Goal: Entertainment & Leisure: Consume media (video, audio)

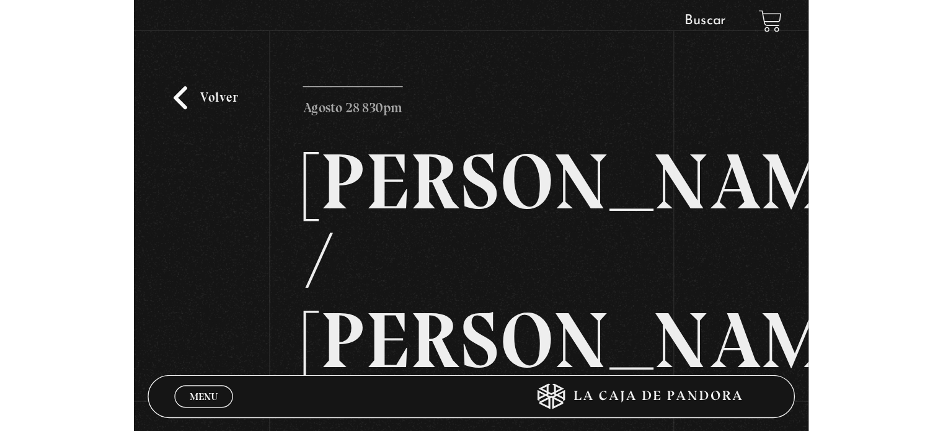
scroll to position [184, 0]
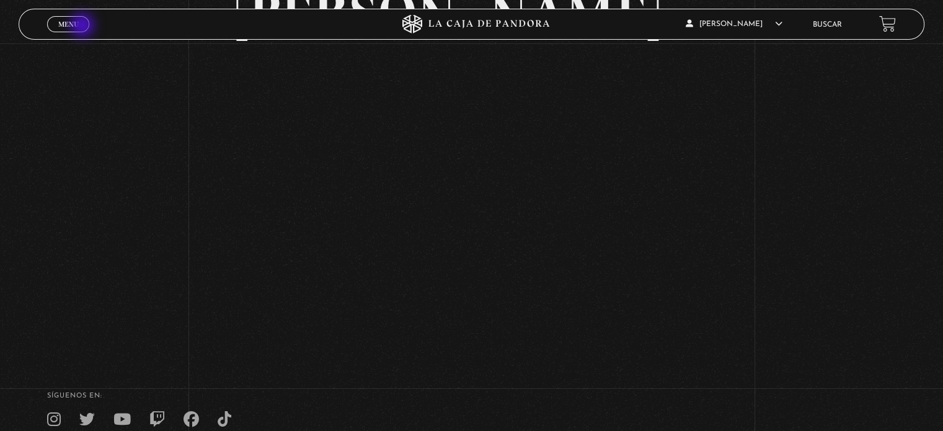
click at [84, 27] on link "Menu Cerrar" at bounding box center [68, 24] width 42 height 16
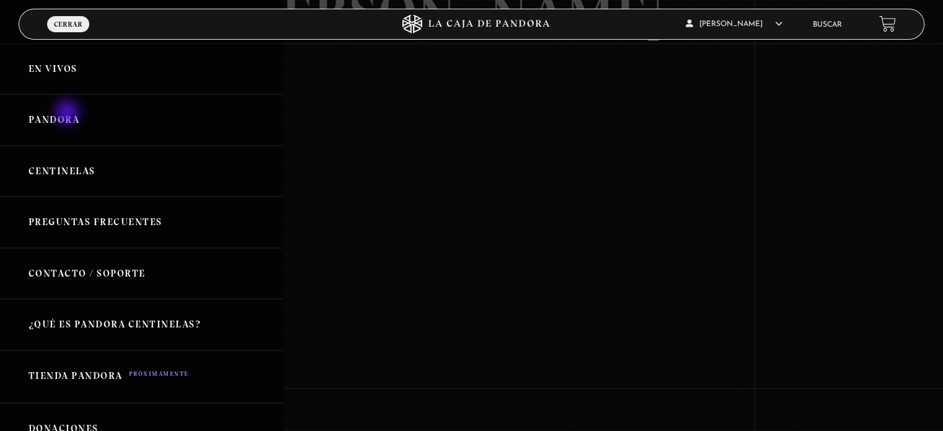
click at [68, 113] on link "Pandora" at bounding box center [141, 119] width 283 height 51
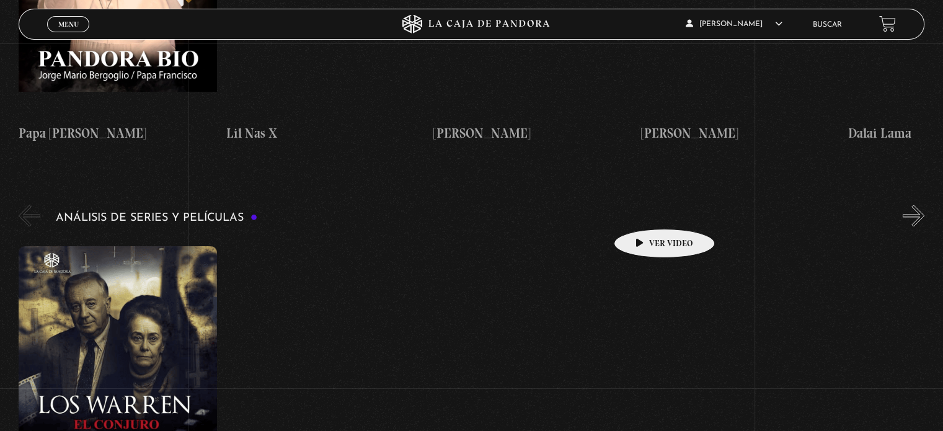
scroll to position [2169, 0]
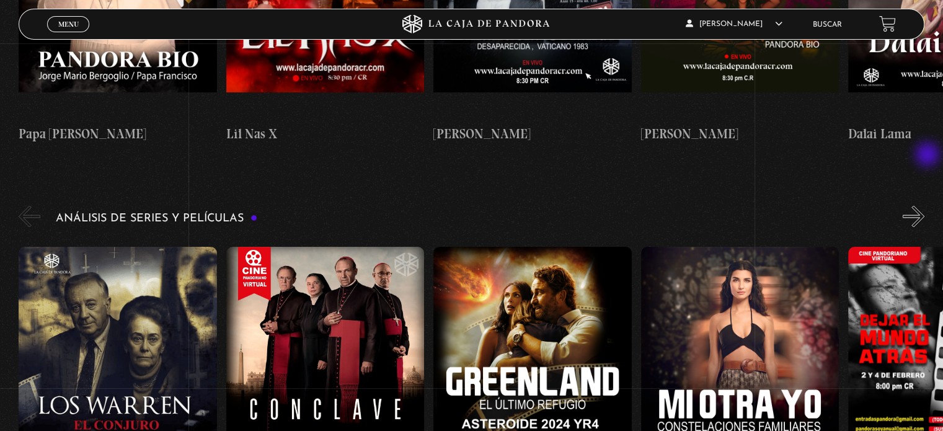
click at [924, 205] on button "»" at bounding box center [913, 216] width 22 height 22
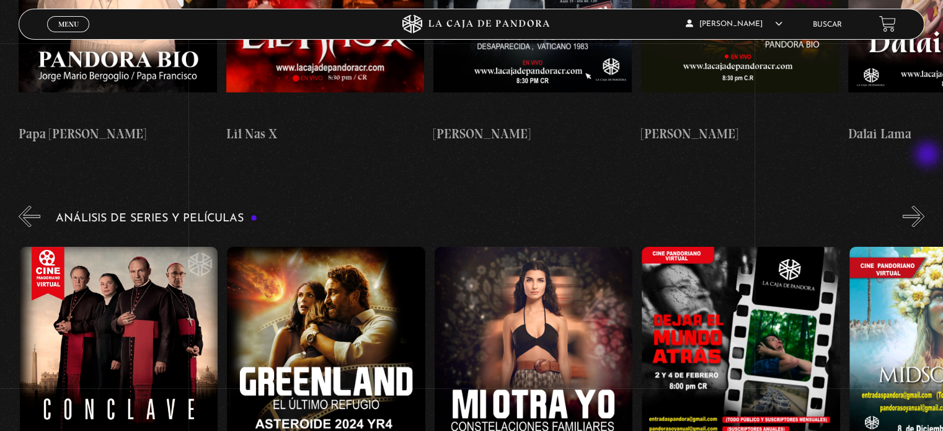
scroll to position [0, 207]
click at [924, 205] on button "»" at bounding box center [913, 216] width 22 height 22
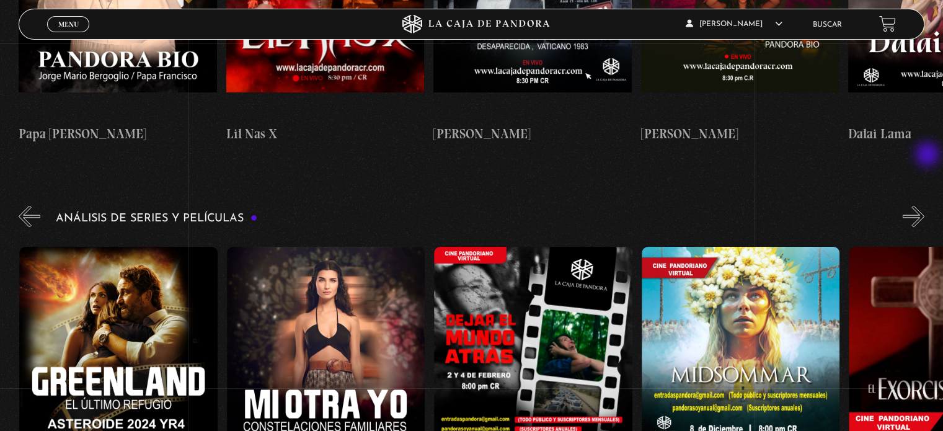
click at [924, 205] on button "»" at bounding box center [913, 216] width 22 height 22
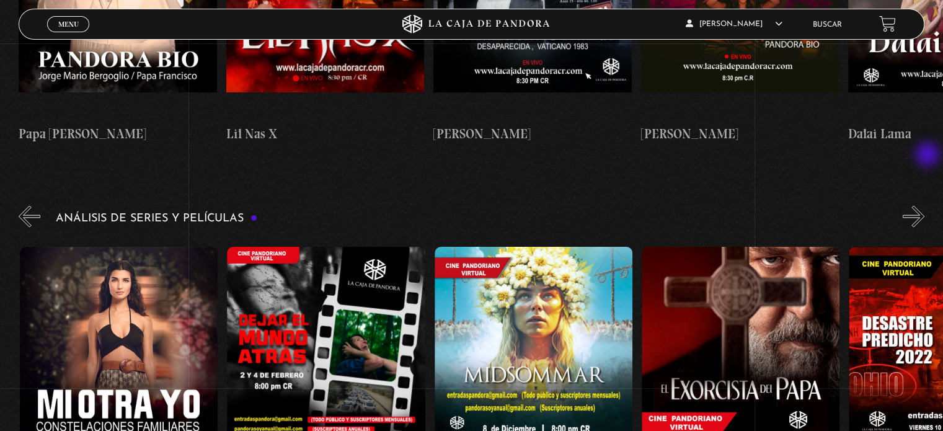
scroll to position [0, 622]
click at [924, 205] on button "»" at bounding box center [913, 216] width 22 height 22
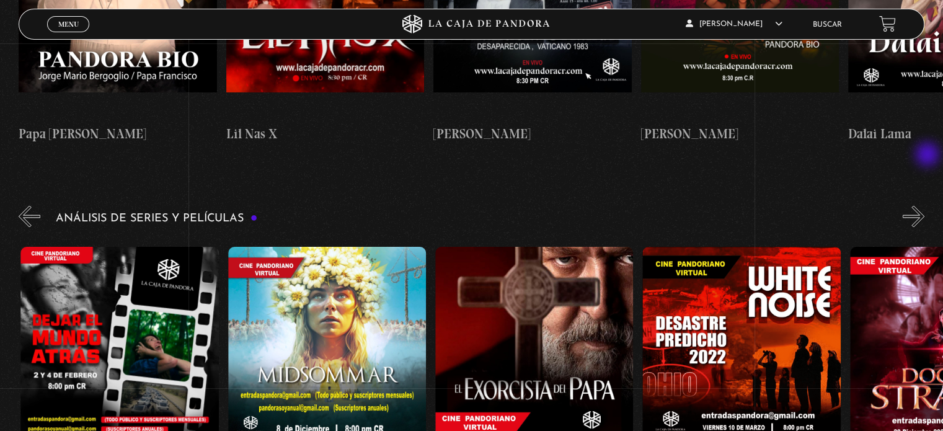
scroll to position [0, 829]
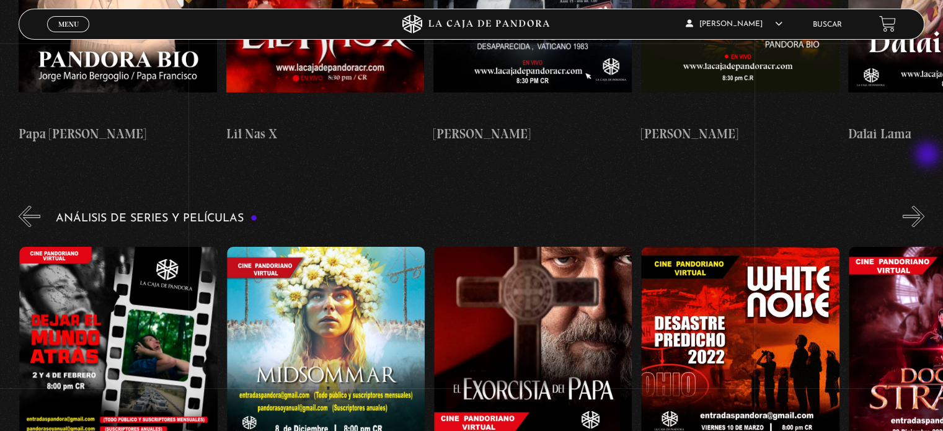
click at [924, 205] on button "»" at bounding box center [913, 216] width 22 height 22
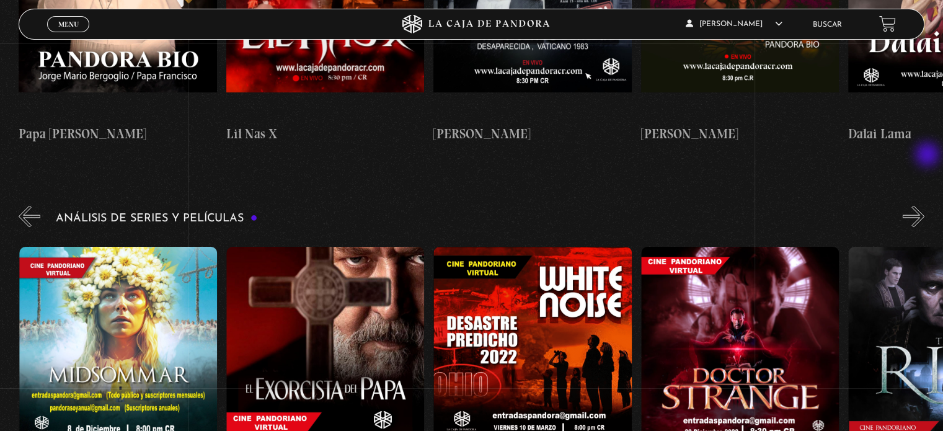
click at [924, 205] on button "»" at bounding box center [913, 216] width 22 height 22
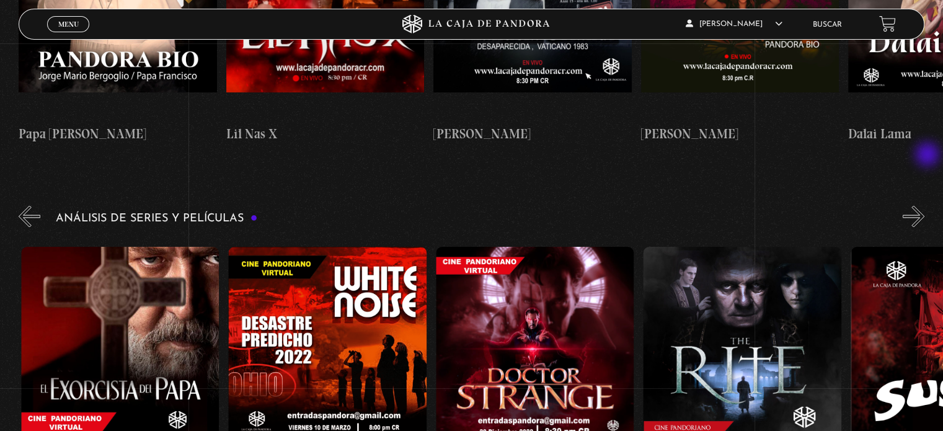
click at [924, 205] on button "»" at bounding box center [913, 216] width 22 height 22
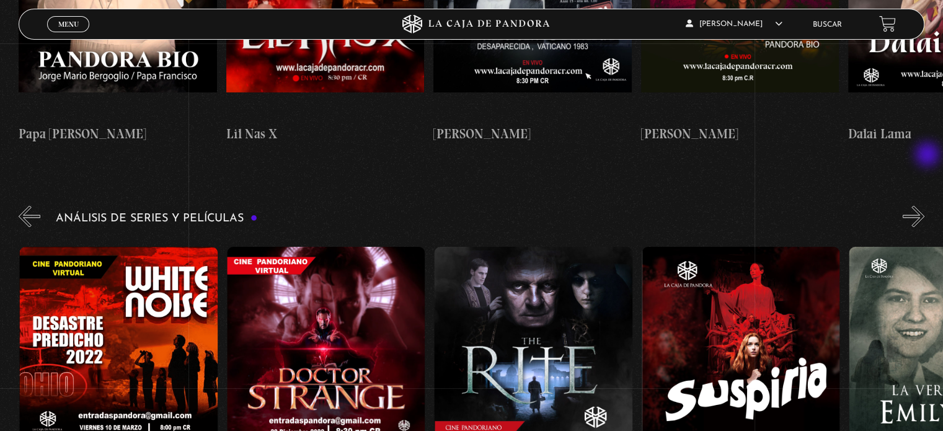
click at [924, 205] on button "»" at bounding box center [913, 216] width 22 height 22
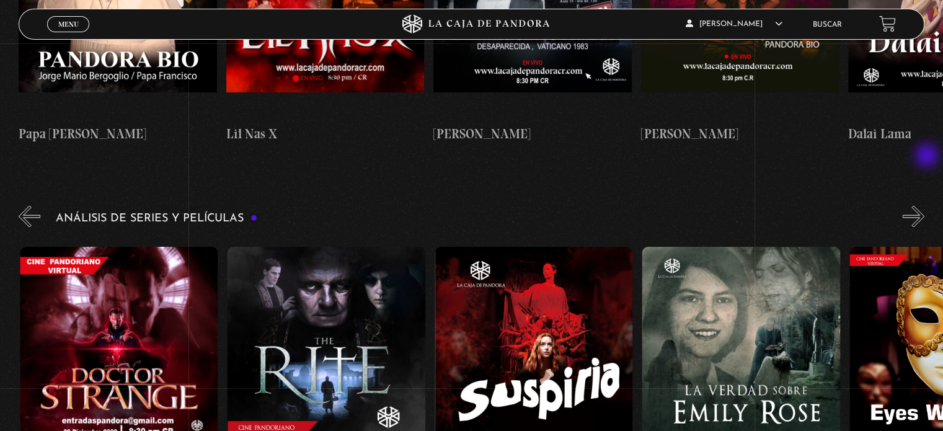
click at [924, 205] on button "»" at bounding box center [913, 216] width 22 height 22
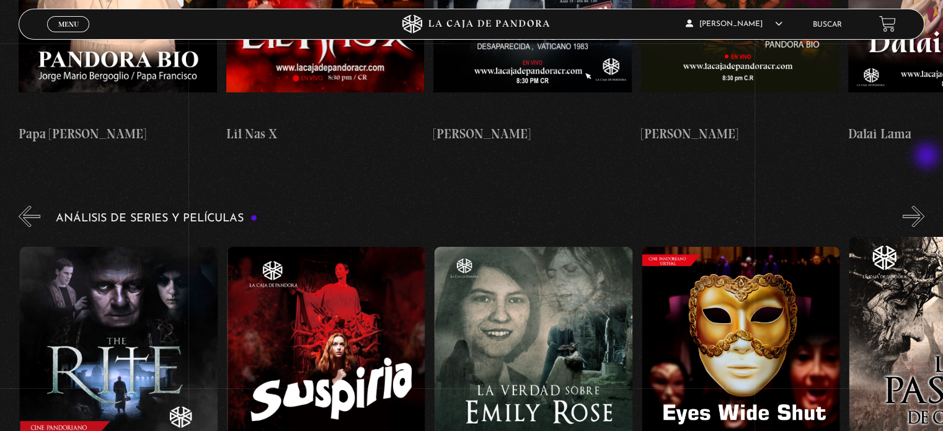
click at [924, 205] on button "»" at bounding box center [913, 216] width 22 height 22
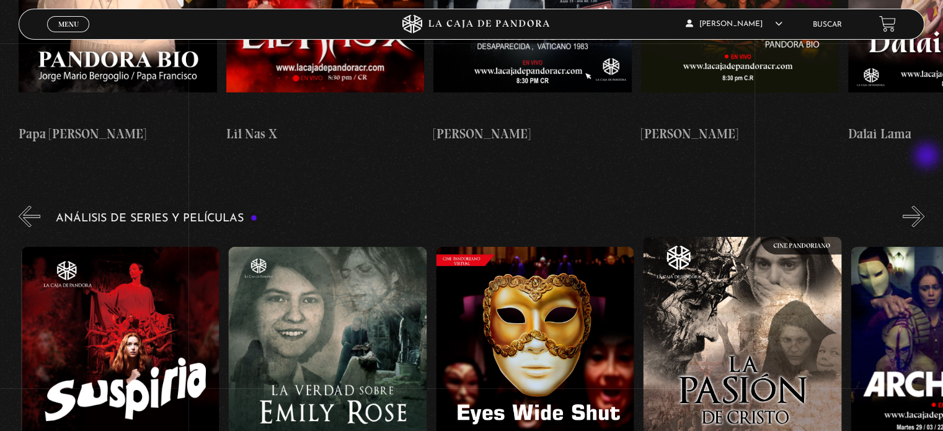
click at [924, 205] on button "»" at bounding box center [913, 216] width 22 height 22
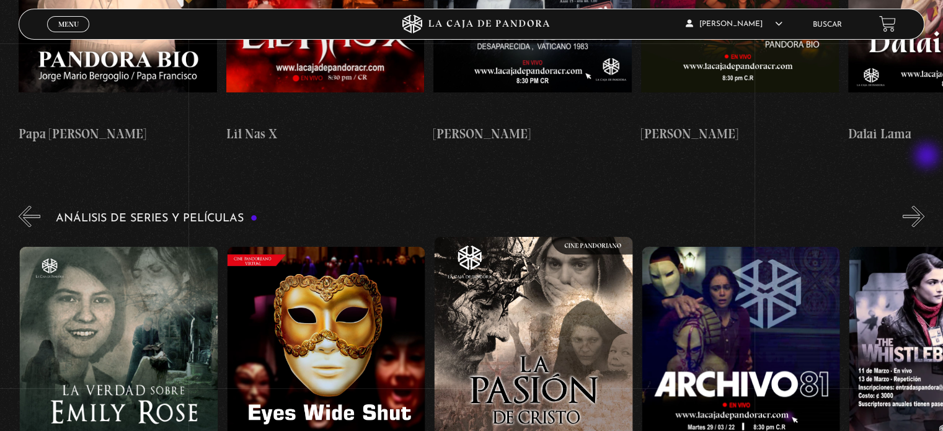
click at [924, 205] on button "»" at bounding box center [913, 216] width 22 height 22
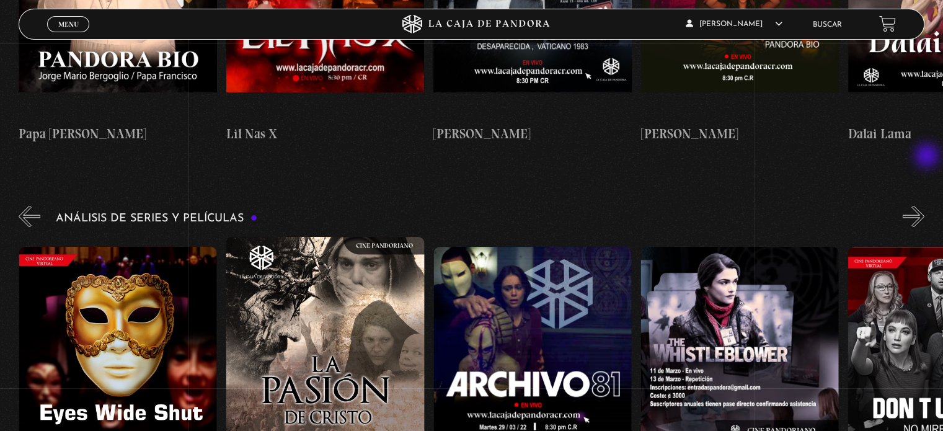
click at [924, 205] on button "»" at bounding box center [913, 216] width 22 height 22
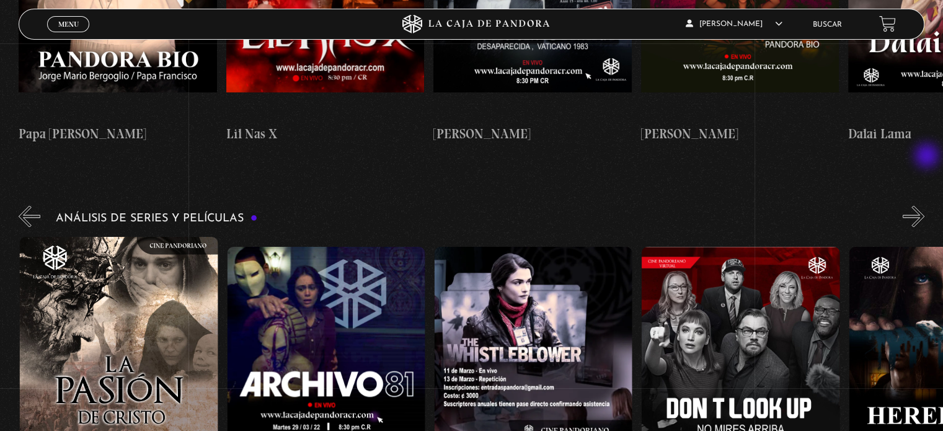
click at [924, 205] on button "»" at bounding box center [913, 216] width 22 height 22
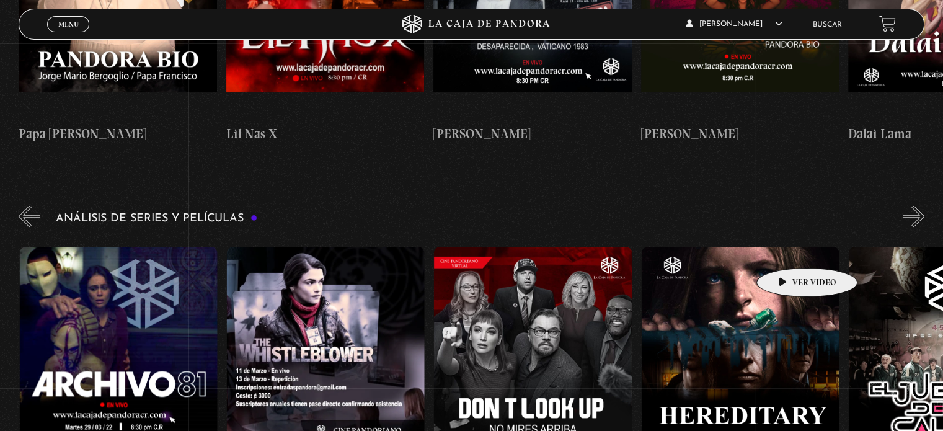
scroll to position [0, 2901]
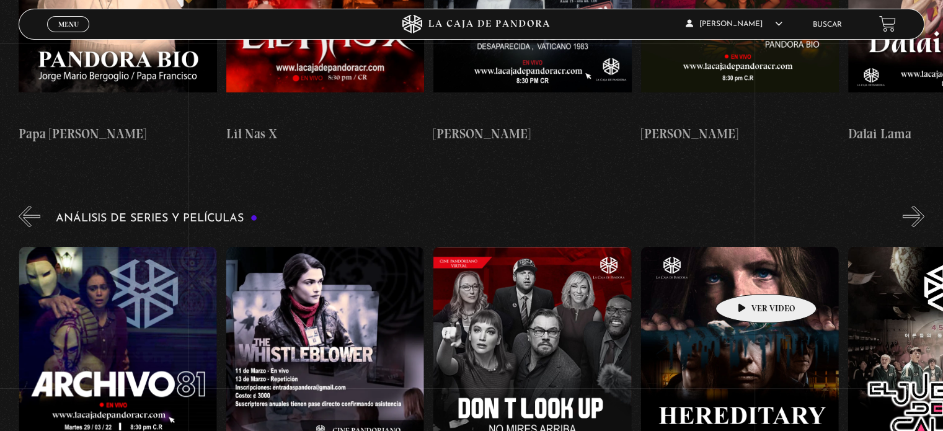
click at [746, 275] on figure at bounding box center [740, 357] width 198 height 223
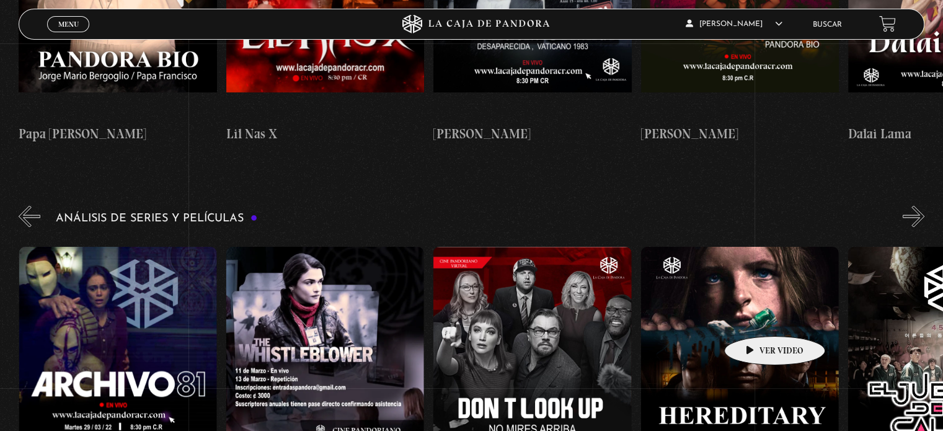
click at [755, 317] on figure at bounding box center [740, 357] width 198 height 223
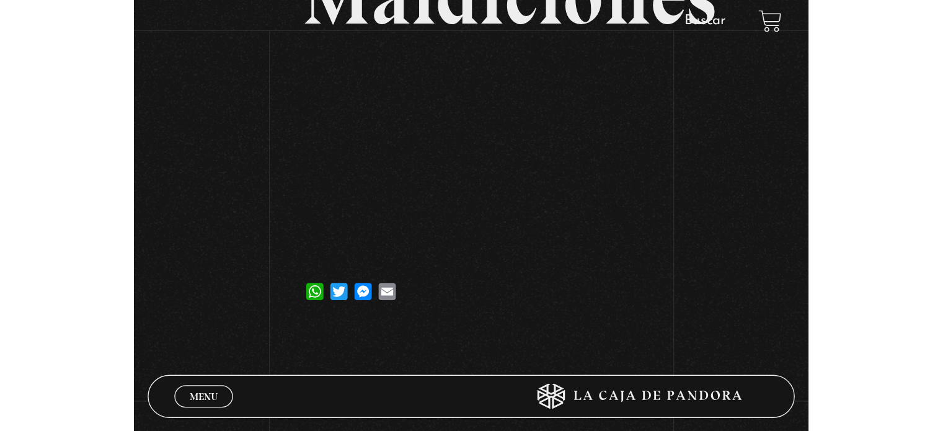
scroll to position [248, 0]
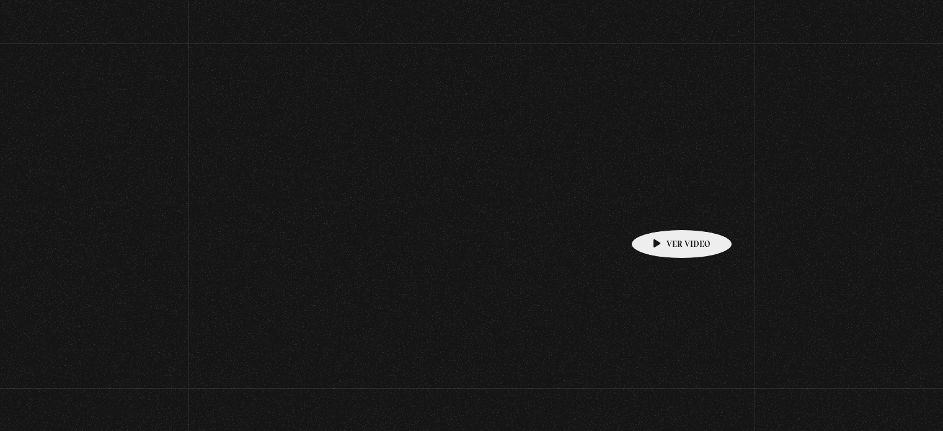
scroll to position [2169, 0]
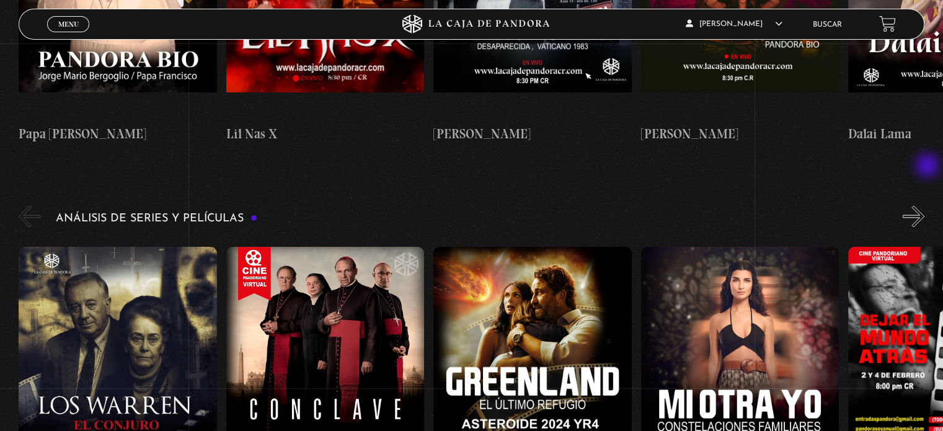
click at [924, 205] on button "»" at bounding box center [913, 216] width 22 height 22
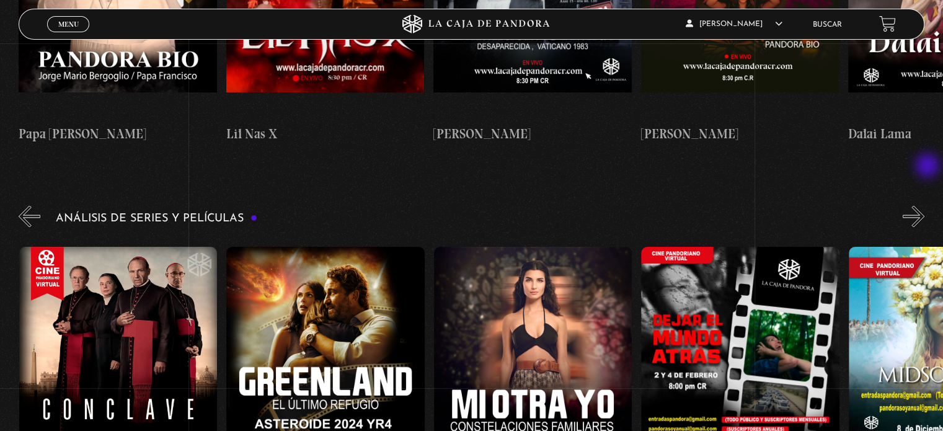
click at [924, 205] on button "»" at bounding box center [913, 216] width 22 height 22
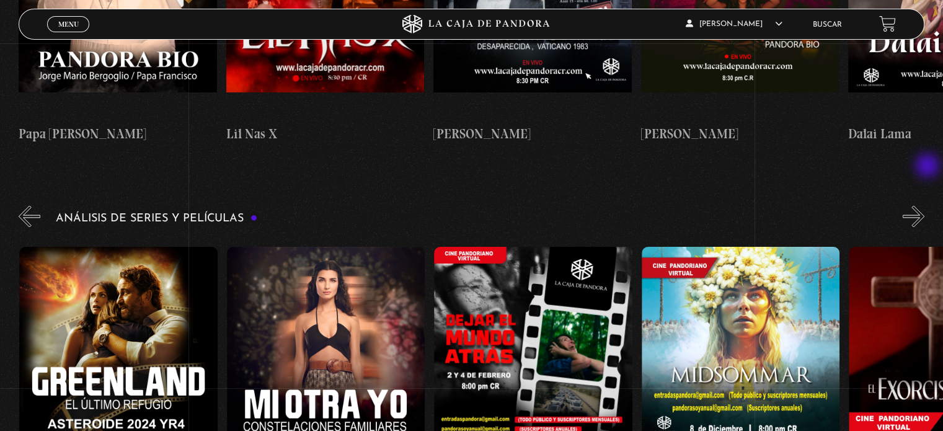
click at [924, 205] on button "»" at bounding box center [913, 216] width 22 height 22
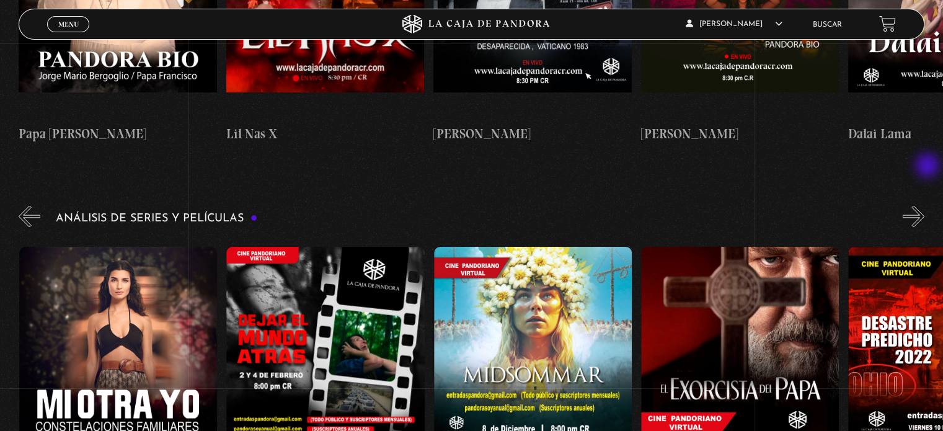
click at [924, 205] on button "»" at bounding box center [913, 216] width 22 height 22
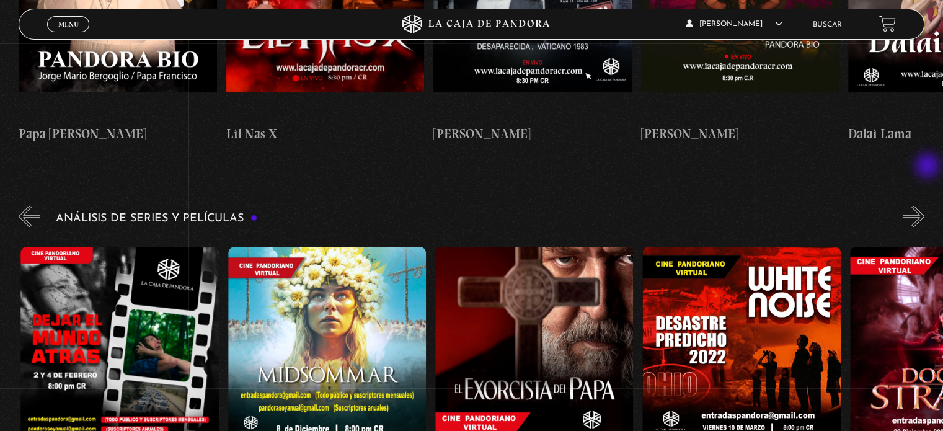
click at [924, 205] on button "»" at bounding box center [913, 216] width 22 height 22
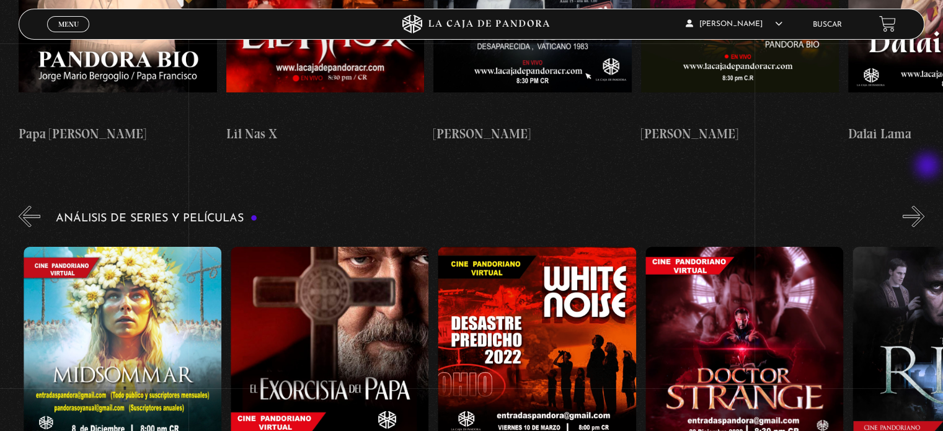
click at [924, 205] on button "»" at bounding box center [913, 216] width 22 height 22
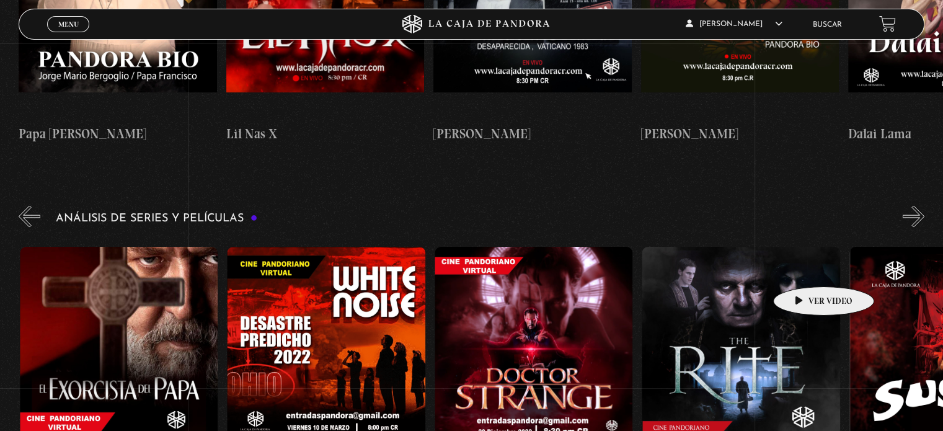
scroll to position [0, 1243]
click at [798, 275] on figure at bounding box center [740, 357] width 198 height 223
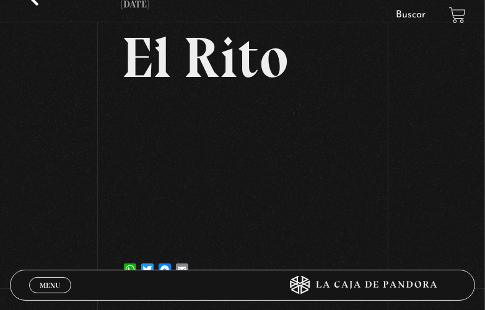
scroll to position [124, 0]
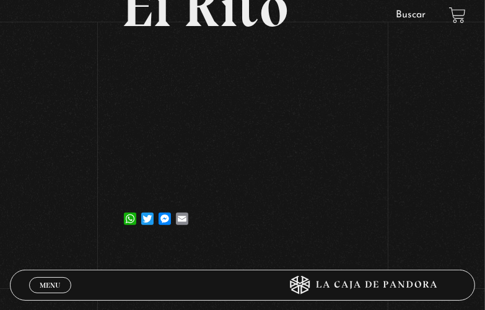
click at [15, 113] on div "Volver [DATE] [GEOGRAPHIC_DATA] WhatsApp Twitter Messenger Email" at bounding box center [242, 77] width 485 height 340
